Goal: Task Accomplishment & Management: Manage account settings

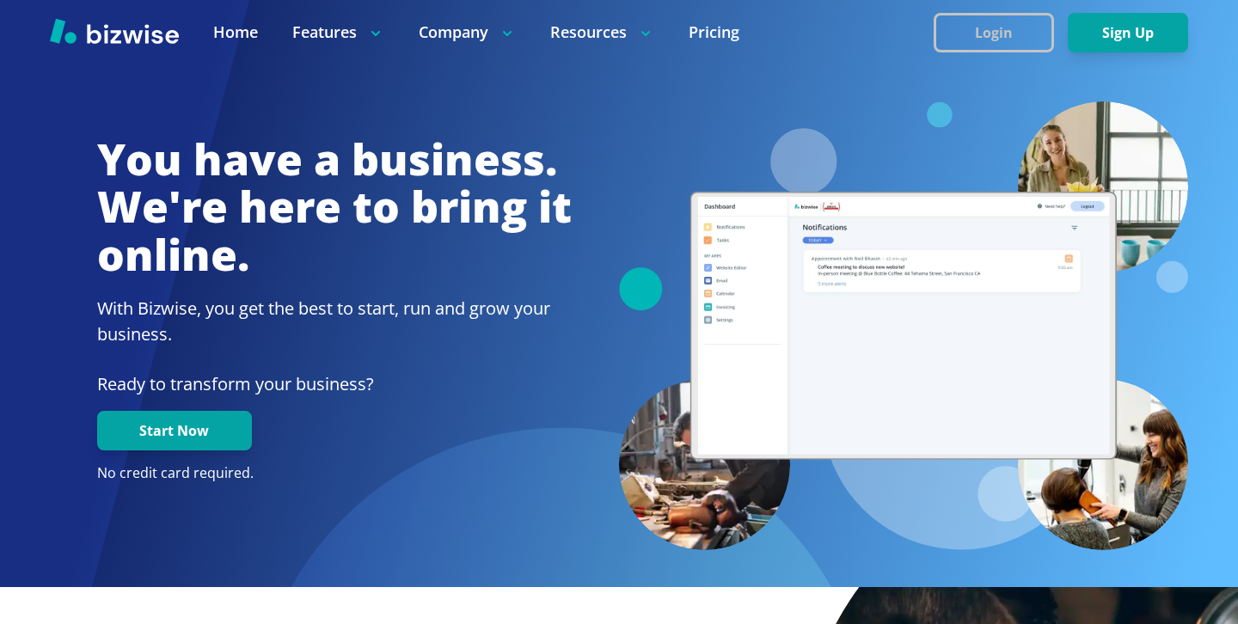
click at [960, 50] on button "Login" at bounding box center [994, 33] width 120 height 40
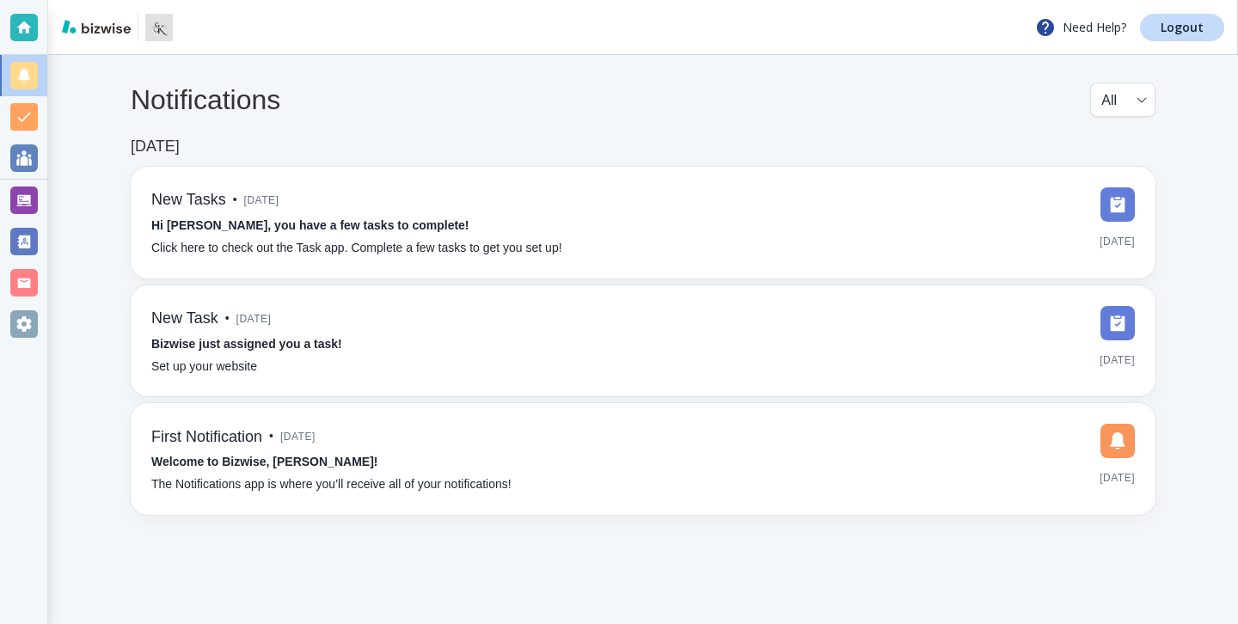
click at [1175, 46] on div "Need Help? Logout" at bounding box center [643, 27] width 1190 height 55
click at [1178, 41] on div "Need Help? Logout" at bounding box center [643, 27] width 1190 height 55
click at [1181, 31] on p "Logout" at bounding box center [1182, 27] width 43 height 12
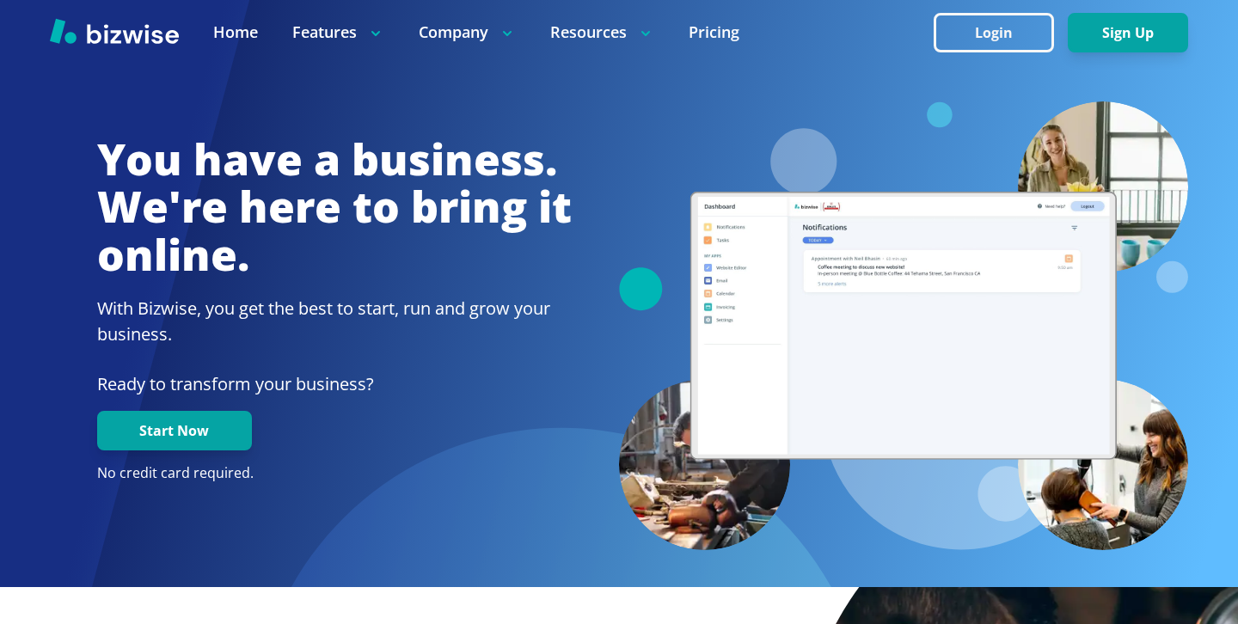
click at [1009, 37] on button "Login" at bounding box center [994, 33] width 120 height 40
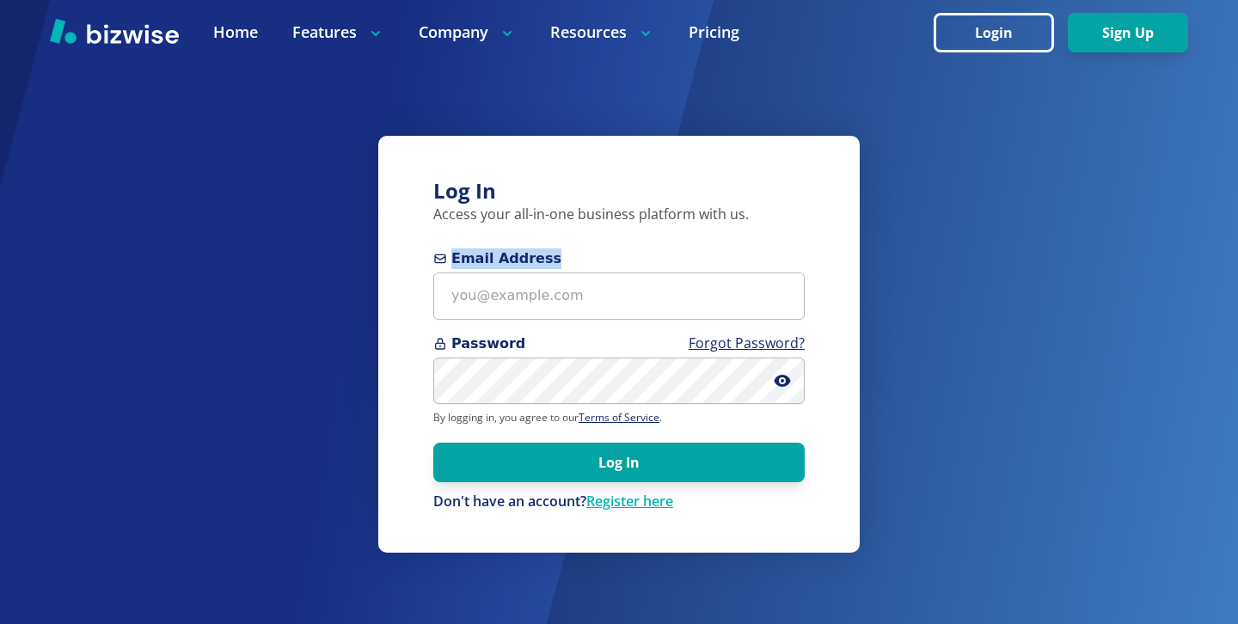
click at [726, 266] on span "Email Address" at bounding box center [618, 258] width 371 height 21
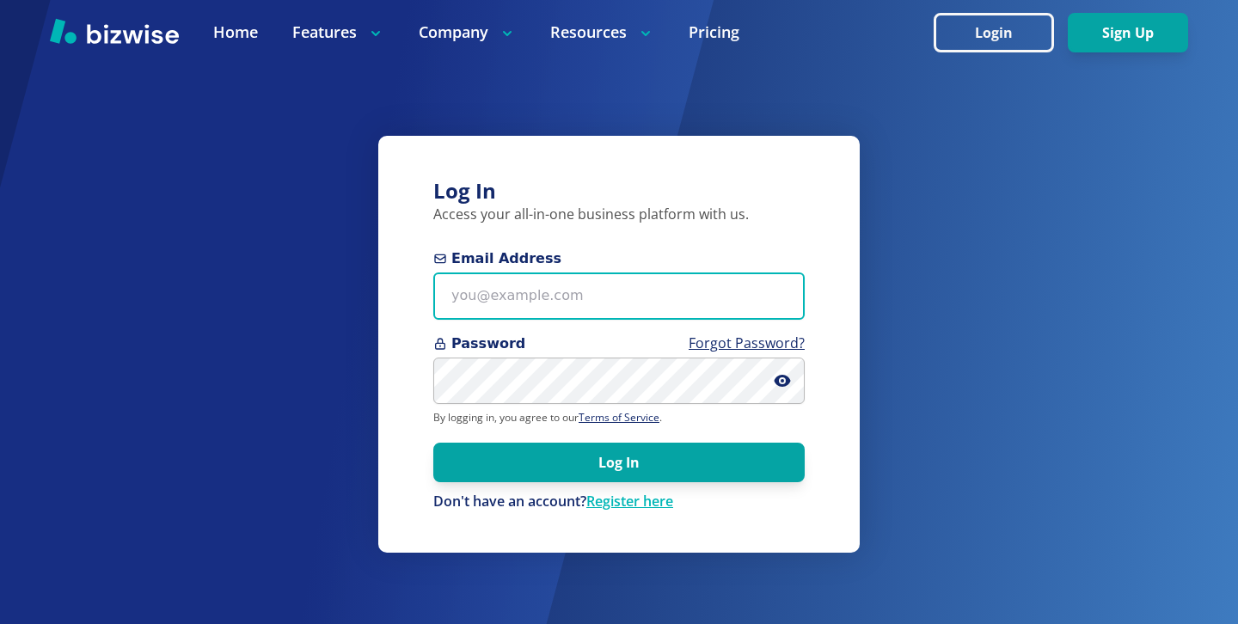
click at [725, 292] on input "Email Address" at bounding box center [618, 296] width 371 height 47
paste input "[EMAIL_ADDRESS][DOMAIN_NAME]"
type input "[EMAIL_ADDRESS][DOMAIN_NAME]"
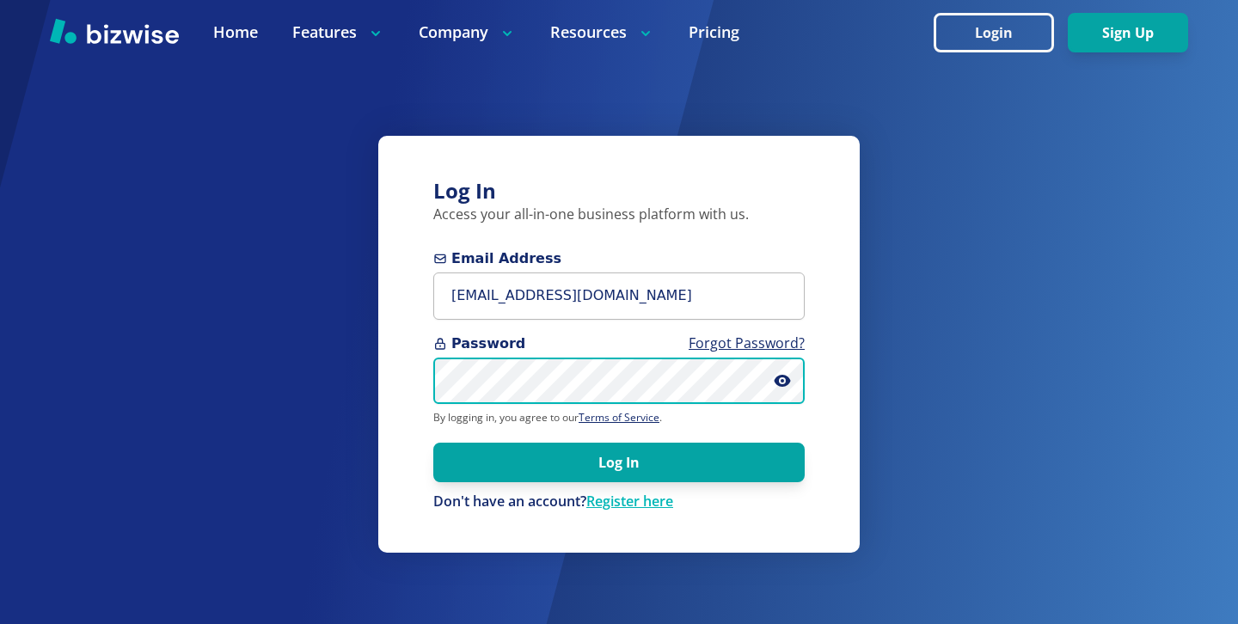
click at [433, 443] on button "Log In" at bounding box center [618, 463] width 371 height 40
